Goal: Transaction & Acquisition: Purchase product/service

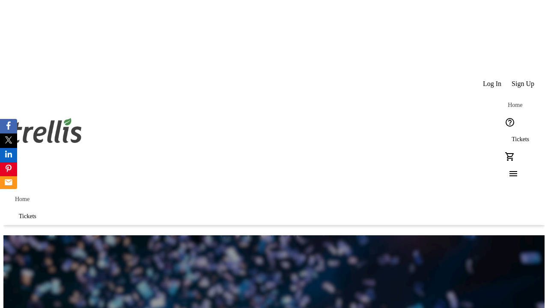
click at [512, 136] on span "Tickets" at bounding box center [521, 139] width 18 height 7
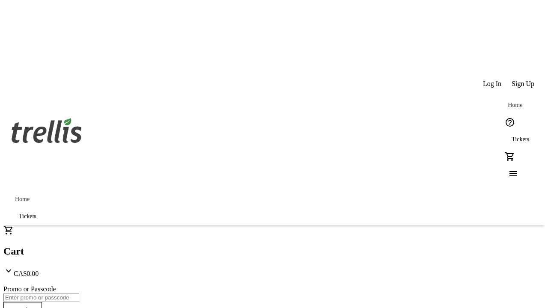
type input "1"
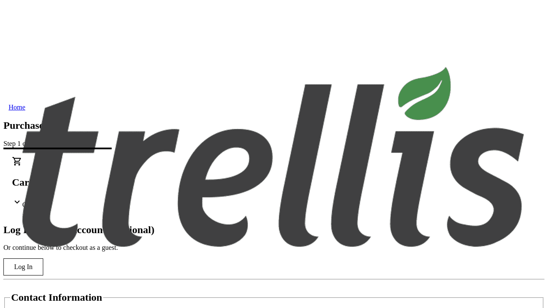
type input "[EMAIL_ADDRESS][DOMAIN_NAME]"
type input "Miles"
type input "Kilback"
